Goal: Communication & Community: Share content

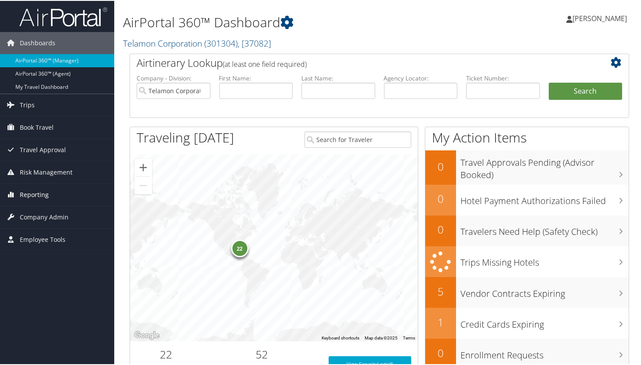
click at [37, 195] on span "Reporting" at bounding box center [34, 194] width 29 height 22
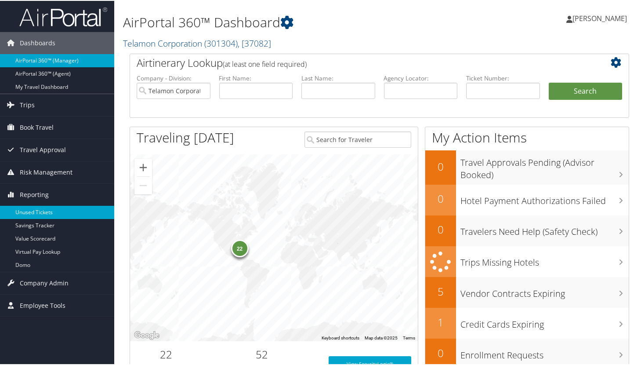
click at [39, 208] on link "Unused Tickets" at bounding box center [57, 211] width 114 height 13
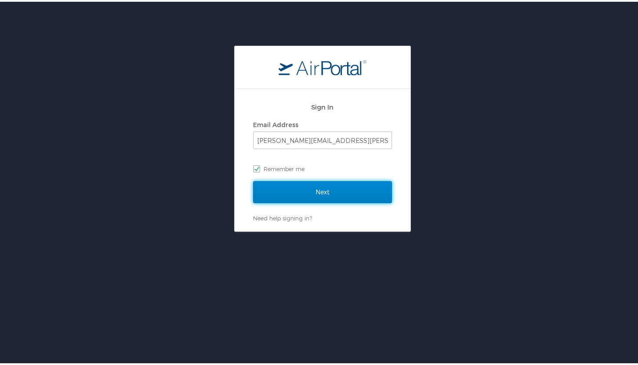
click at [327, 192] on input "Next" at bounding box center [322, 190] width 139 height 22
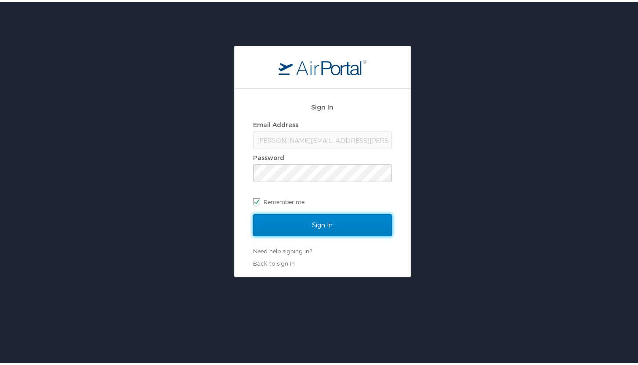
click at [325, 221] on input "Sign In" at bounding box center [322, 223] width 139 height 22
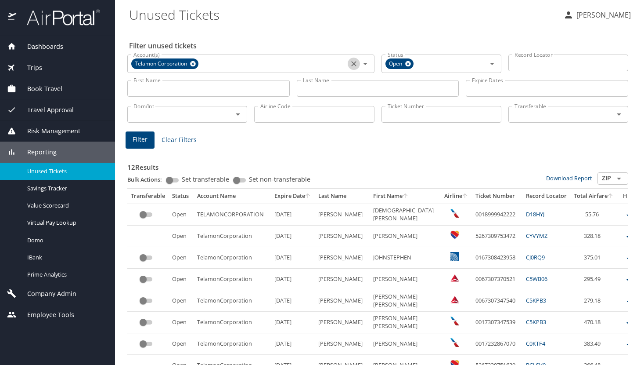
click at [351, 64] on icon "Clear" at bounding box center [354, 63] width 9 height 9
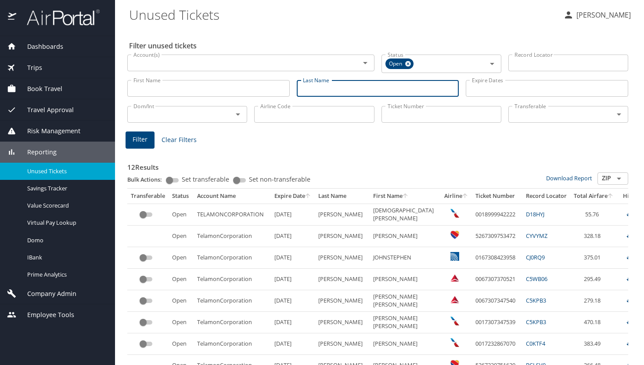
click at [353, 85] on input "Last Name" at bounding box center [378, 88] width 163 height 17
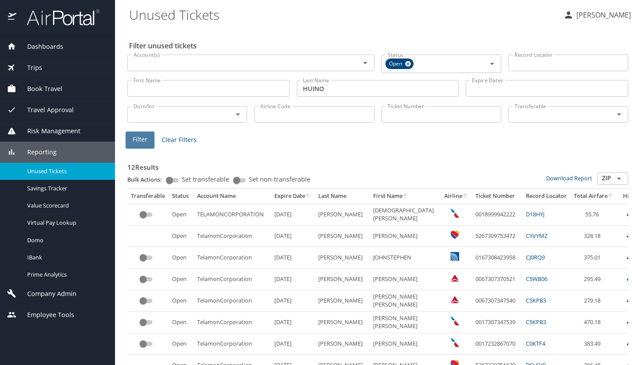
click at [140, 141] on span "Filter" at bounding box center [140, 139] width 15 height 11
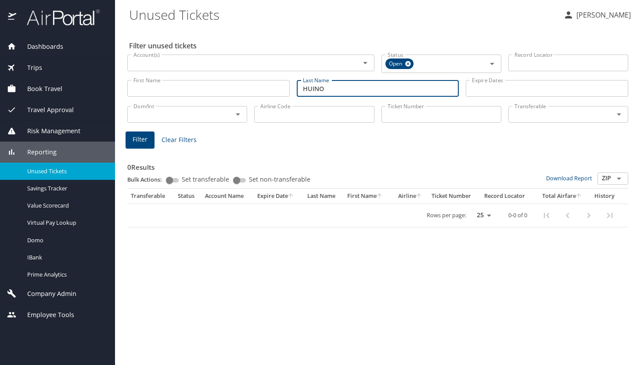
drag, startPoint x: 332, startPoint y: 88, endPoint x: 290, endPoint y: 87, distance: 42.2
click at [290, 87] on div "First Name First Name Last Name HUINO Last Name Expire Dates Expire Dates" at bounding box center [378, 88] width 508 height 31
type input "[PERSON_NAME]"
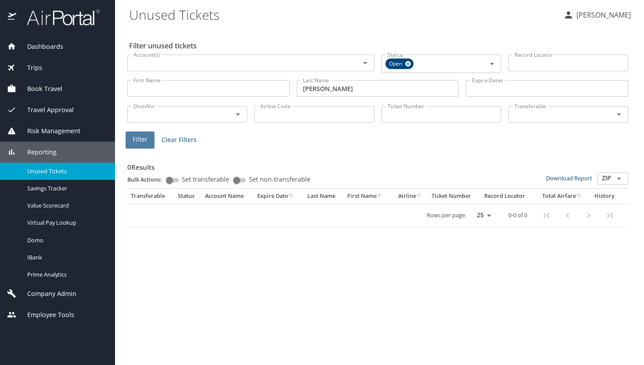
click at [132, 137] on button "Filter" at bounding box center [140, 139] width 29 height 17
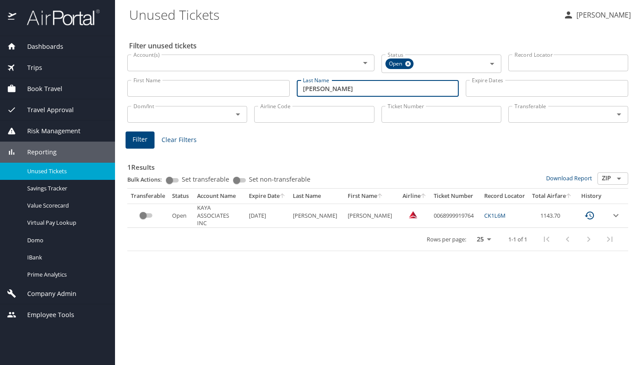
drag, startPoint x: 356, startPoint y: 91, endPoint x: 247, endPoint y: 86, distance: 109.1
click at [247, 86] on div "First Name First Name Last Name AQUINO Last Name Expire Dates Expire Dates" at bounding box center [378, 88] width 508 height 31
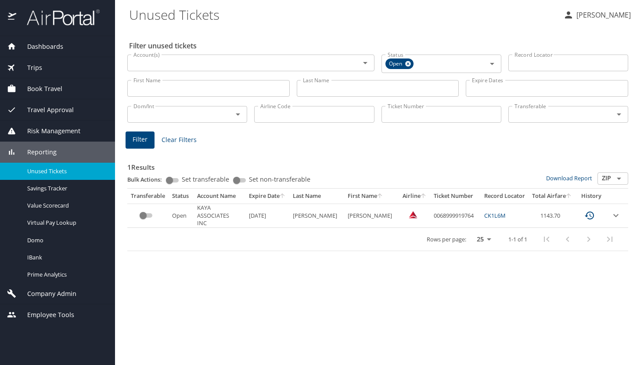
click at [38, 65] on span "Trips" at bounding box center [29, 68] width 26 height 10
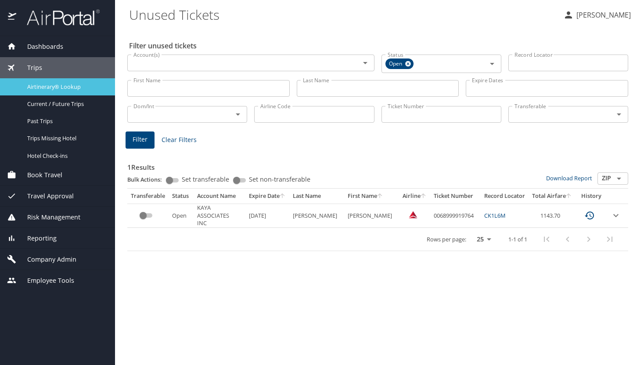
click at [48, 86] on span "Airtinerary® Lookup" at bounding box center [65, 87] width 77 height 8
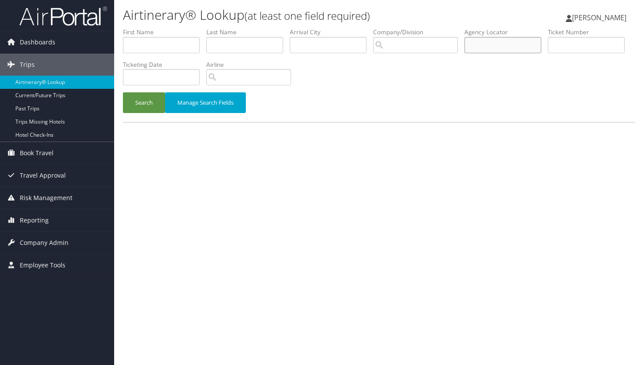
click at [506, 47] on input "text" at bounding box center [503, 45] width 77 height 16
click at [139, 97] on button "Search" at bounding box center [144, 102] width 42 height 21
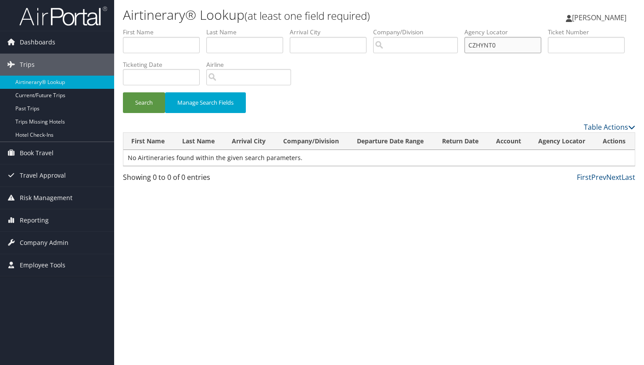
drag, startPoint x: 508, startPoint y: 44, endPoint x: 428, endPoint y: 44, distance: 79.9
click at [428, 28] on ul "First Name Last Name Departure City Arrival City Company/Division Airport/City …" at bounding box center [379, 28] width 513 height 0
type input "CZHNT0"
click at [145, 100] on button "Search" at bounding box center [144, 102] width 42 height 21
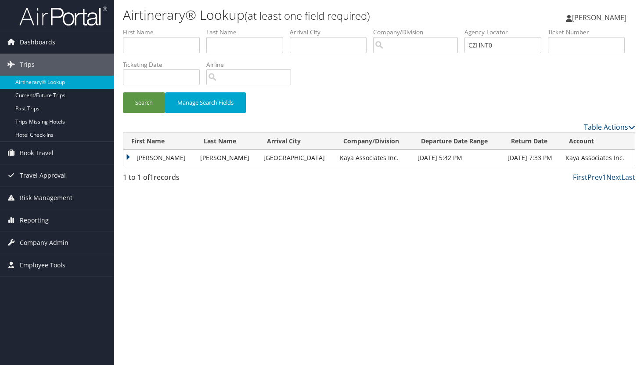
click at [128, 156] on td "[PERSON_NAME]" at bounding box center [159, 158] width 72 height 16
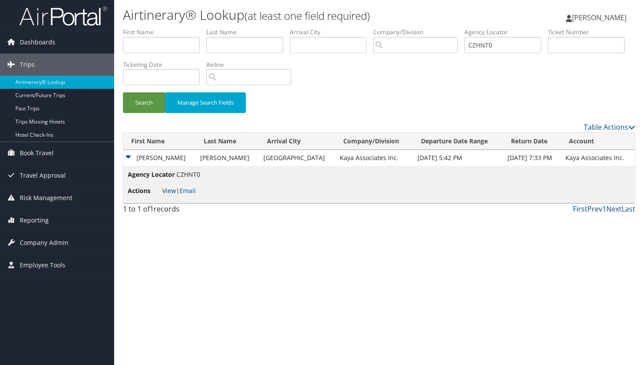
click at [174, 192] on link "View" at bounding box center [170, 190] width 14 height 8
click at [192, 188] on link "Email" at bounding box center [188, 190] width 16 height 8
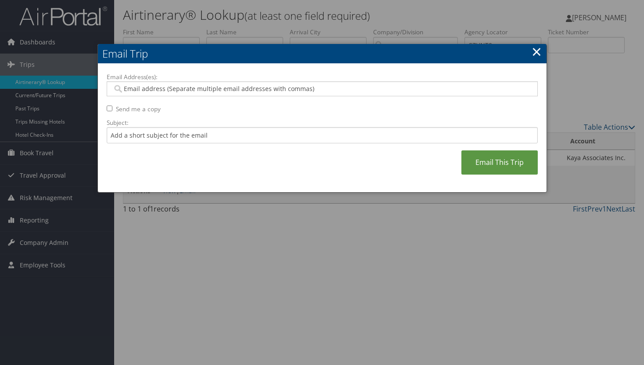
paste input "ESCHRICHB@9THDEG.COM"
type input "ESCHRICHB@9THDEG.COM"
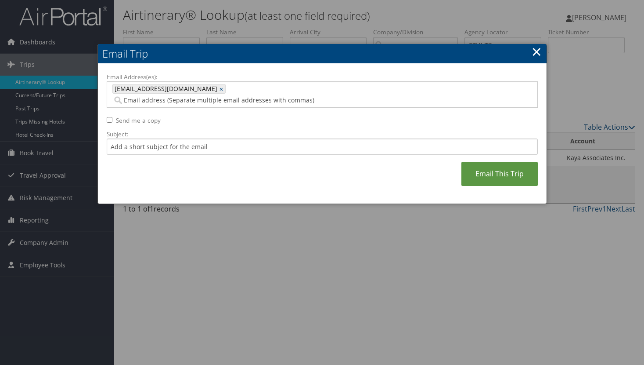
click at [108, 117] on input "Send me a copy" at bounding box center [110, 120] width 6 height 6
checkbox input "true"
click at [151, 138] on input "Subject:" at bounding box center [322, 146] width 431 height 16
type input "ONE WAY TO CHS"
click at [491, 162] on link "Email This Trip" at bounding box center [500, 174] width 76 height 24
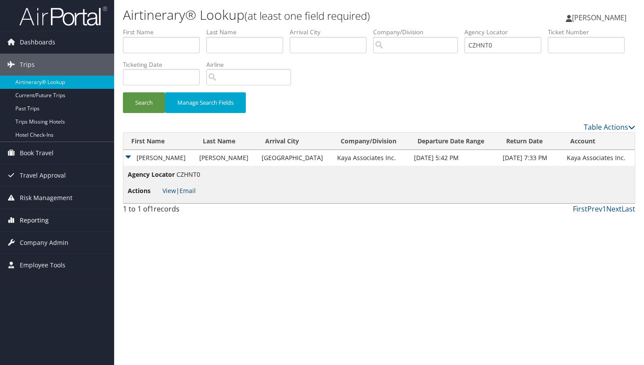
click at [37, 219] on span "Reporting" at bounding box center [34, 220] width 29 height 22
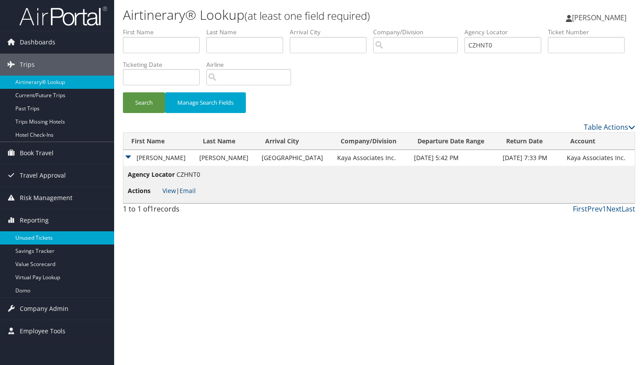
click at [36, 236] on link "Unused Tickets" at bounding box center [57, 237] width 114 height 13
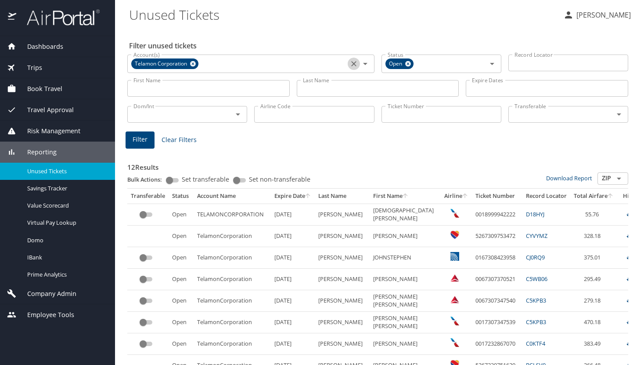
click at [351, 62] on icon "Clear" at bounding box center [353, 63] width 5 height 5
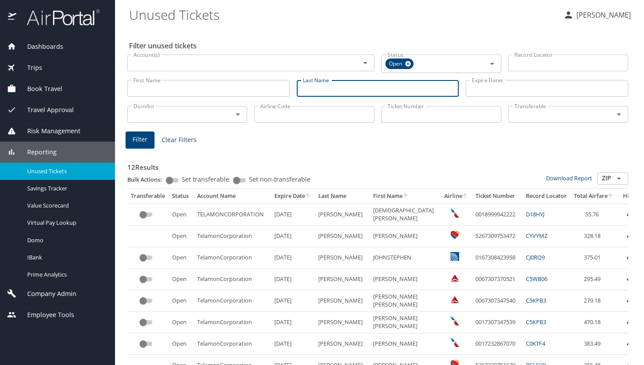
click at [317, 90] on input "Last Name" at bounding box center [378, 88] width 163 height 17
type input "[PERSON_NAME]"
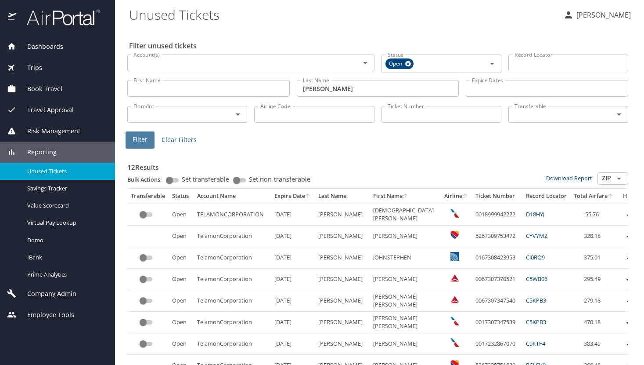
click at [139, 137] on span "Filter" at bounding box center [140, 139] width 15 height 11
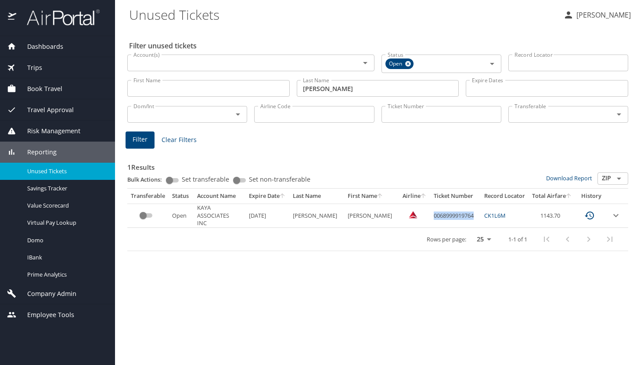
drag, startPoint x: 430, startPoint y: 216, endPoint x: 473, endPoint y: 214, distance: 42.2
click at [473, 214] on td "0068999919764" at bounding box center [455, 215] width 51 height 24
copy td "0068999919764"
